Goal: Information Seeking & Learning: Learn about a topic

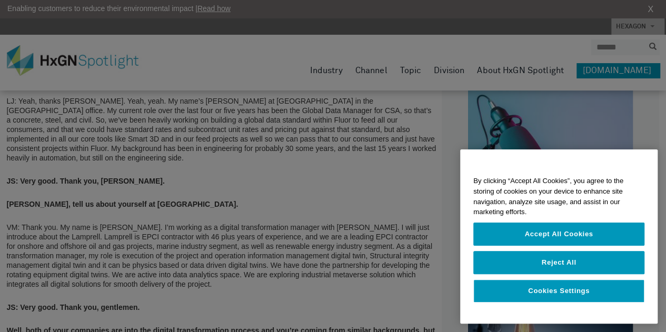
scroll to position [484, 0]
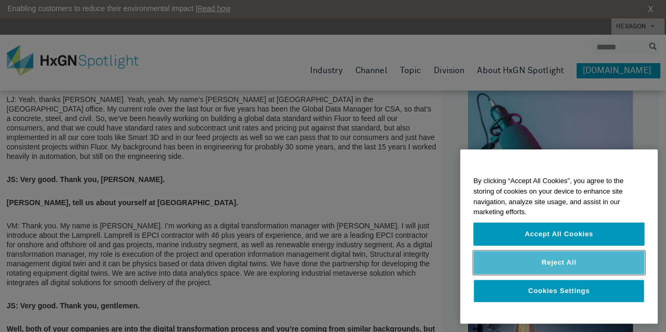
click at [557, 261] on button "Reject All" at bounding box center [558, 262] width 171 height 23
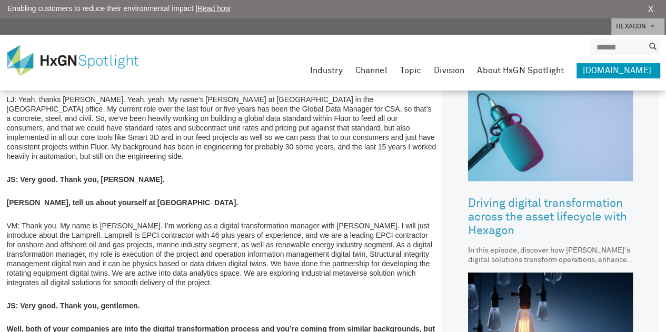
click at [333, 257] on p "VM: Thank you. My name is [PERSON_NAME]. I’m working as a digital transformatio…" at bounding box center [222, 254] width 430 height 66
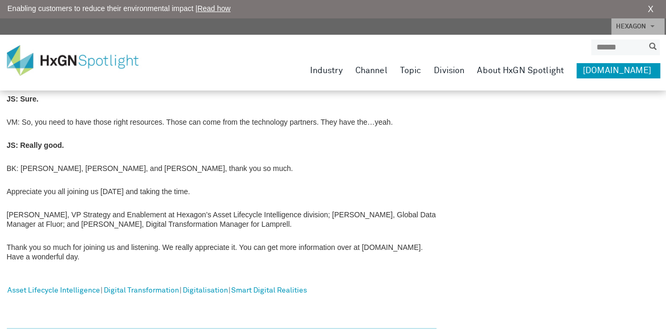
scroll to position [3325, 0]
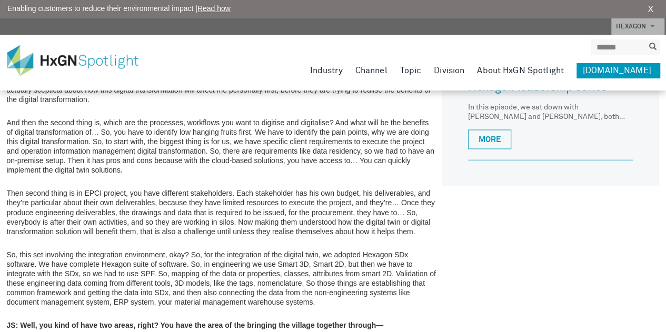
scroll to position [800, 0]
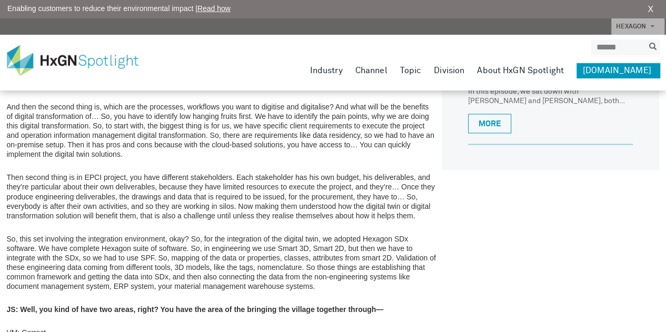
click at [408, 234] on p "So, this set involving the integration environment, okay? So, for the integrati…" at bounding box center [222, 262] width 430 height 57
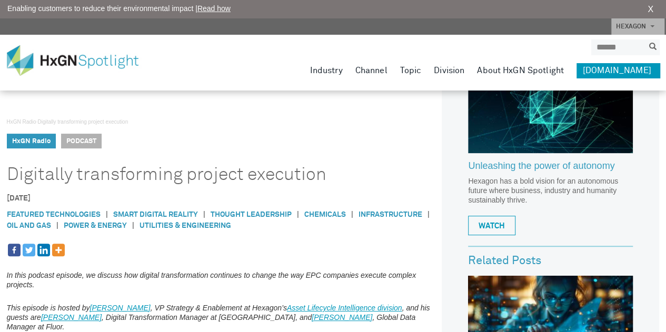
scroll to position [147, 0]
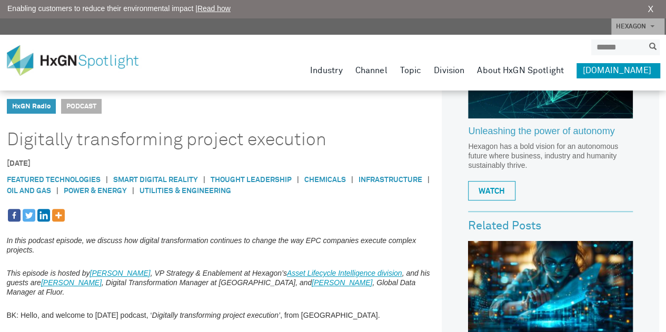
click at [371, 217] on div at bounding box center [222, 215] width 430 height 15
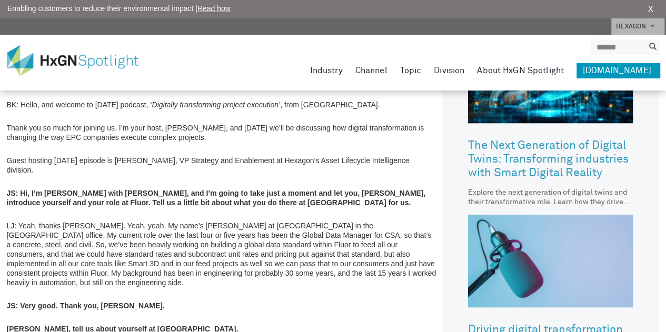
scroll to position [379, 0]
